Goal: Information Seeking & Learning: Learn about a topic

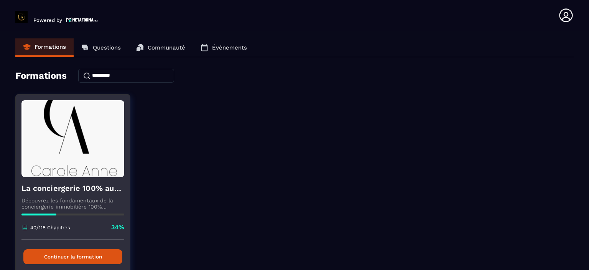
click at [83, 256] on button "Continuer la formation" at bounding box center [72, 256] width 99 height 15
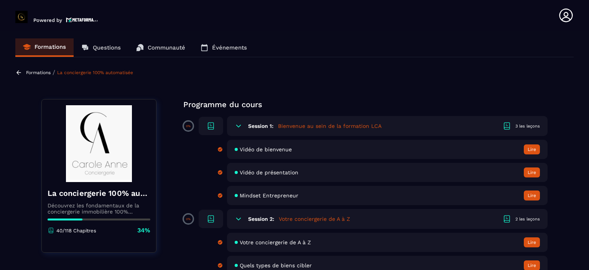
click at [570, 95] on section "Formations Questions Communauté Événements Formations / La conciergerie 100% au…" at bounding box center [294, 152] width 589 height 242
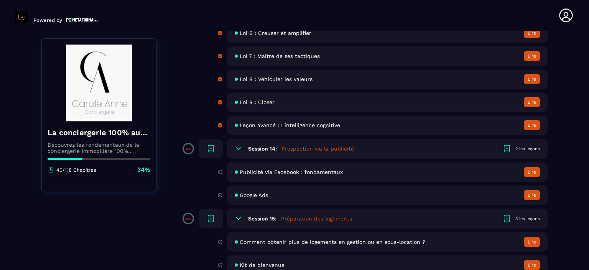
scroll to position [1212, 0]
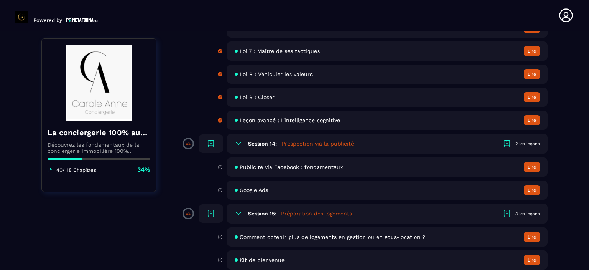
click at [327, 170] on span "Publicité via Facebook : fondamentaux" at bounding box center [291, 167] width 103 height 6
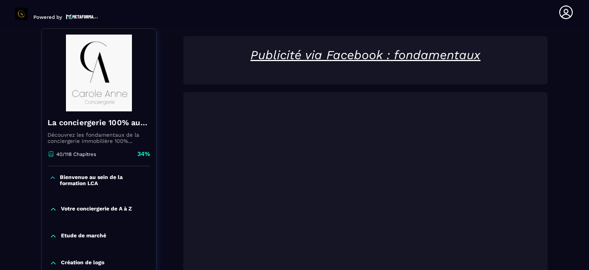
scroll to position [80, 0]
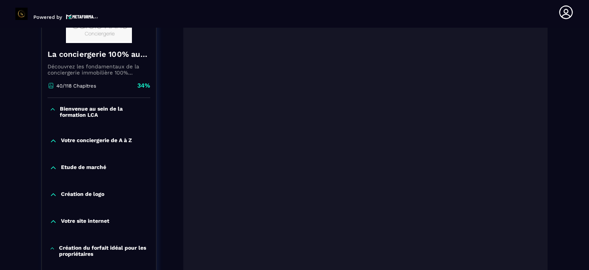
scroll to position [172, 0]
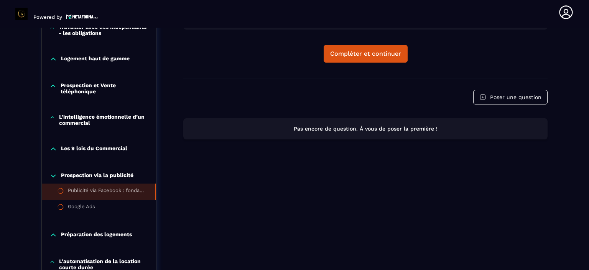
scroll to position [463, 0]
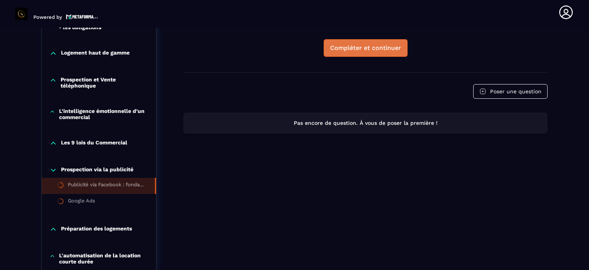
click at [347, 44] on div "Compléter et continuer" at bounding box center [365, 48] width 71 height 8
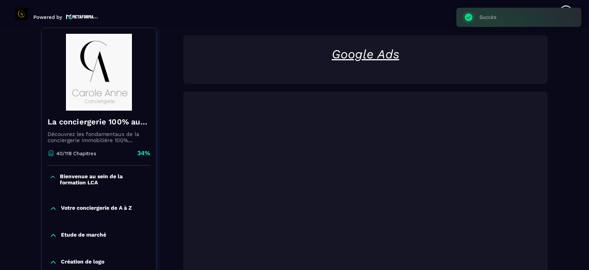
scroll to position [80, 0]
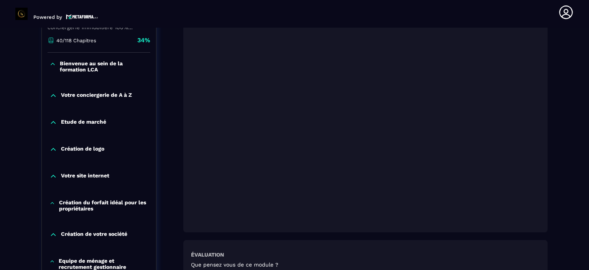
scroll to position [218, 0]
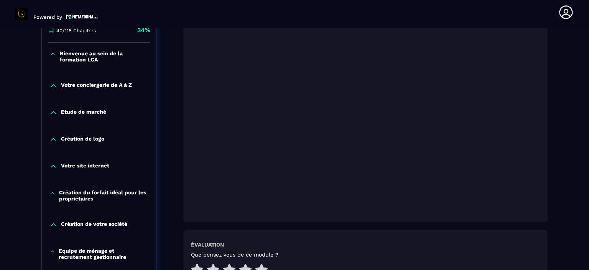
scroll to position [187, 0]
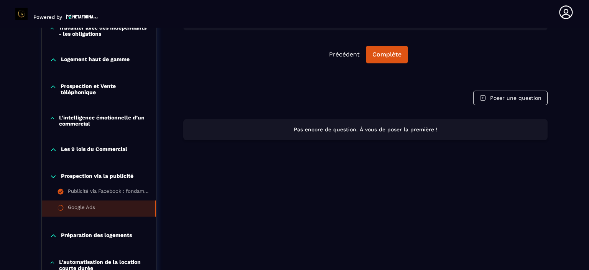
scroll to position [479, 0]
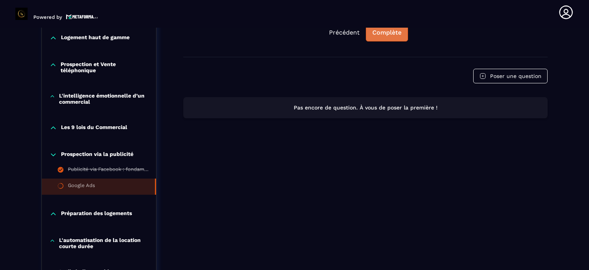
click at [380, 38] on button "Complète" at bounding box center [387, 33] width 42 height 18
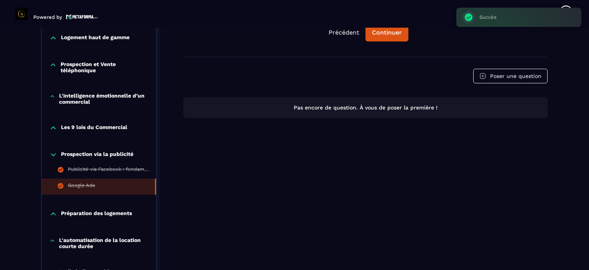
click at [51, 213] on icon at bounding box center [53, 214] width 8 height 8
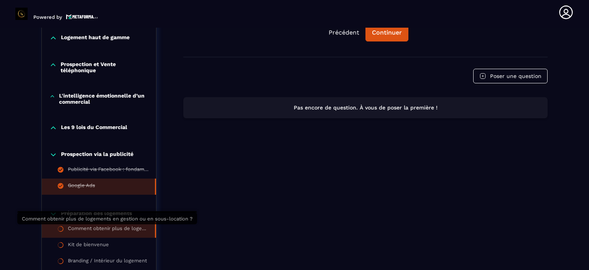
click at [71, 230] on div "Comment obtenir plus de logements en gestion ou en sous-location ?" at bounding box center [107, 229] width 79 height 8
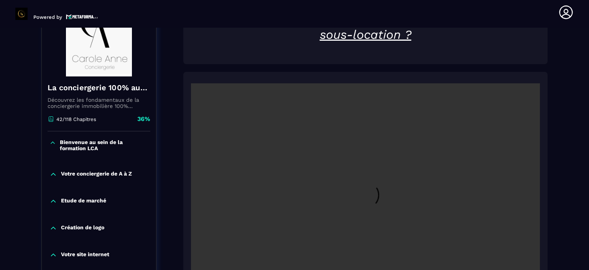
scroll to position [80, 0]
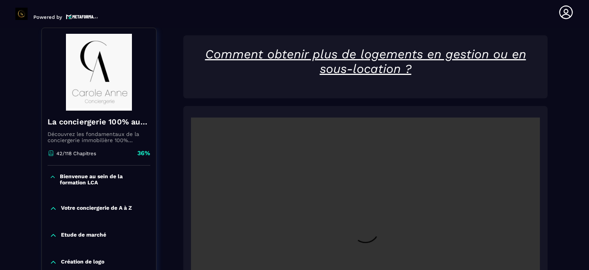
click at [384, 201] on video at bounding box center [365, 233] width 349 height 233
click at [574, 92] on section "Formations Questions Communauté Événements Formations / La conciergerie 100% au…" at bounding box center [294, 149] width 589 height 242
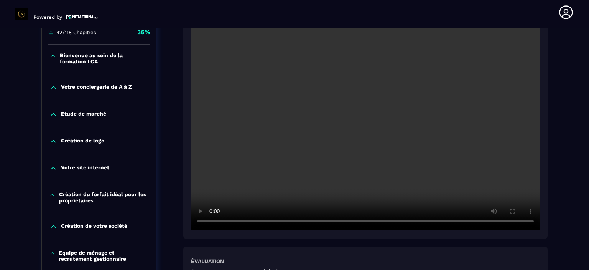
scroll to position [202, 0]
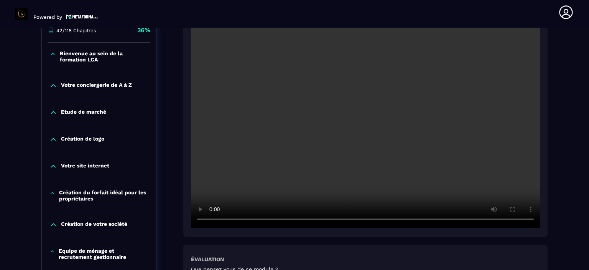
click at [581, 162] on section "Formations Questions Communauté Événements Formations / La conciergerie 100% au…" at bounding box center [294, 149] width 589 height 242
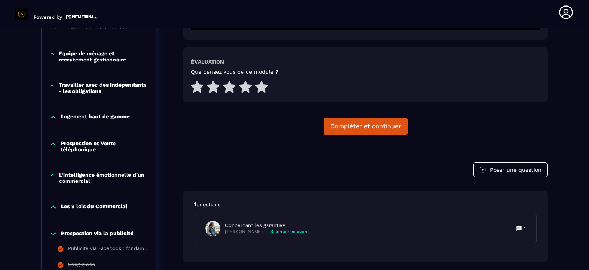
scroll to position [402, 0]
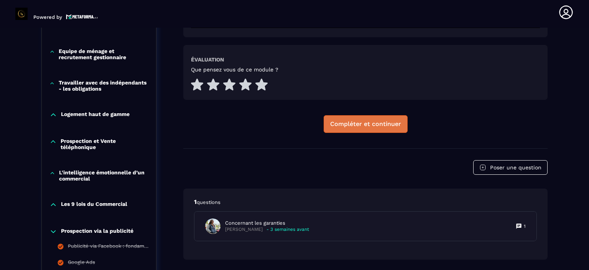
click at [387, 121] on div "Compléter et continuer" at bounding box center [365, 124] width 71 height 8
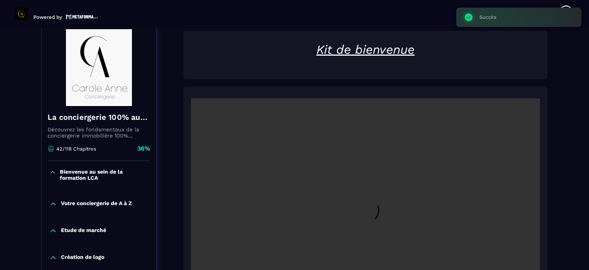
scroll to position [80, 0]
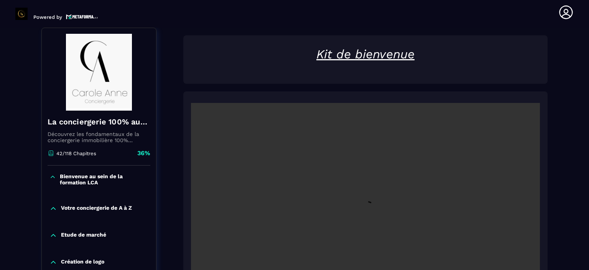
click at [577, 145] on section "Formations Questions Communauté Événements Formations / La conciergerie 100% au…" at bounding box center [294, 149] width 589 height 242
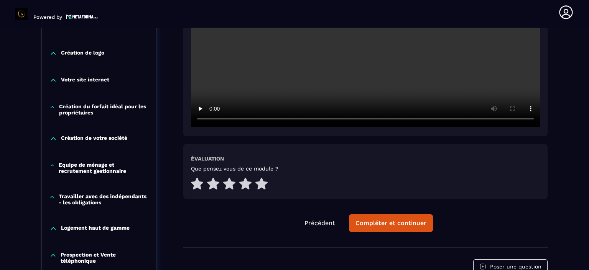
scroll to position [295, 0]
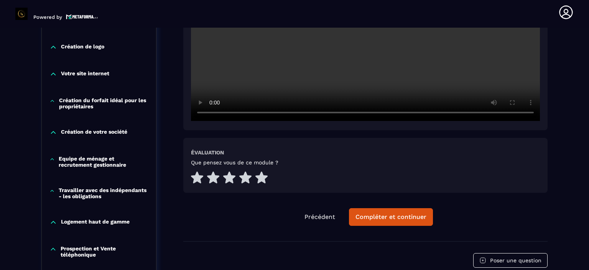
click at [399, 41] on video at bounding box center [365, 4] width 349 height 233
